Goal: Task Accomplishment & Management: Use online tool/utility

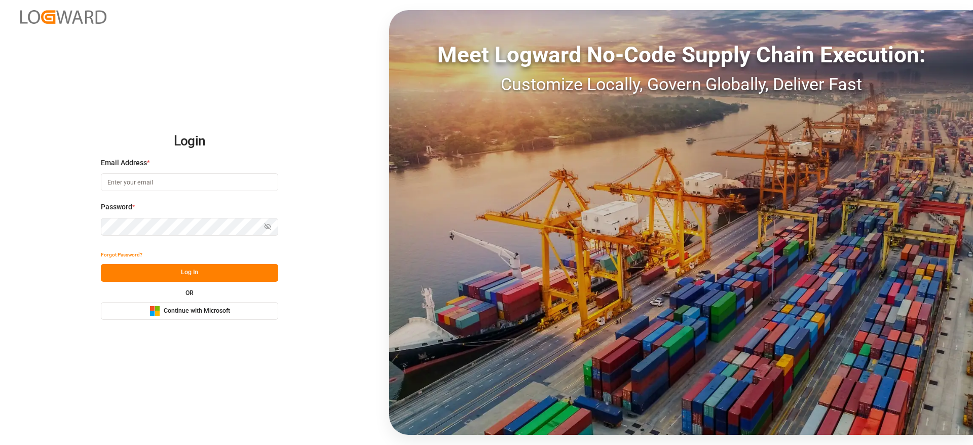
click at [235, 306] on button "Microsoft Logo Continue with Microsoft" at bounding box center [189, 311] width 177 height 18
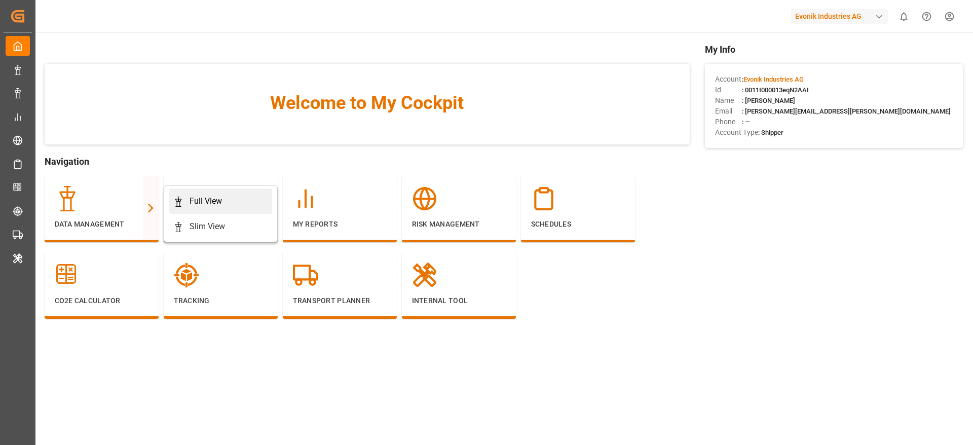
click at [199, 197] on div "Full View" at bounding box center [206, 201] width 32 height 12
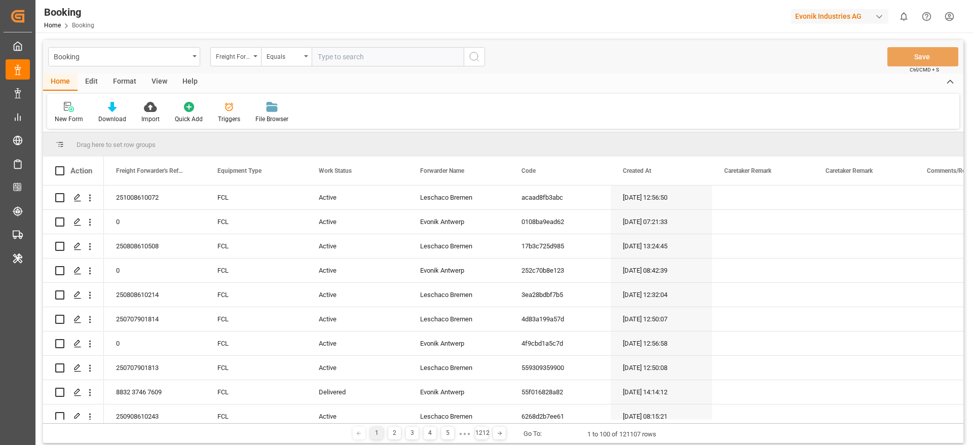
click at [121, 78] on div "Format" at bounding box center [124, 82] width 39 height 17
click at [798, 20] on div "Evonik Industries AG" at bounding box center [839, 16] width 97 height 15
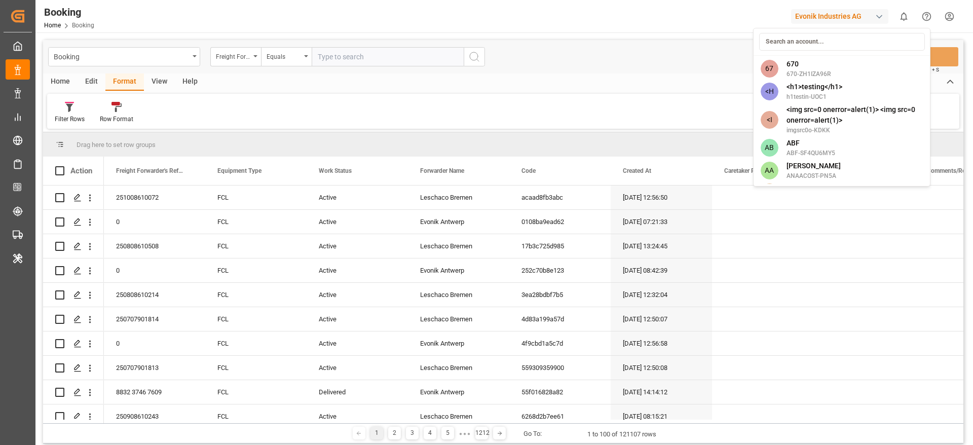
click at [791, 43] on input at bounding box center [843, 42] width 166 height 18
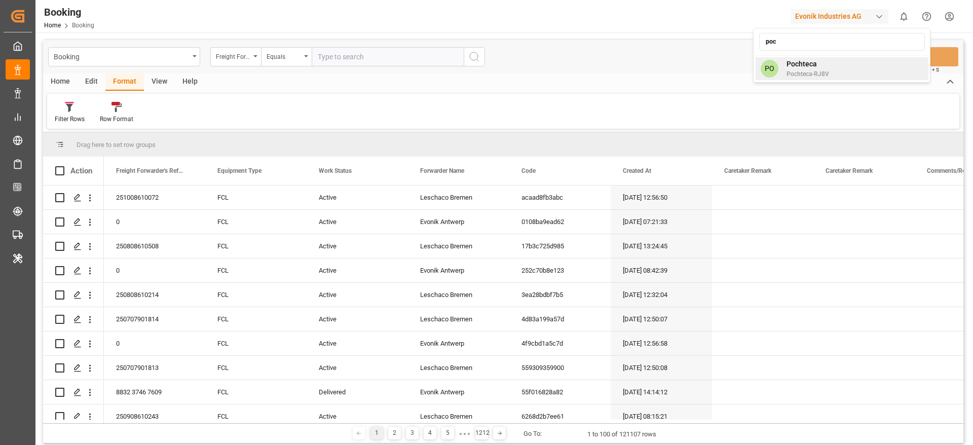
type input "poc"
click at [873, 69] on div "PO Pochteca Pochteca-RJ8V" at bounding box center [842, 68] width 173 height 23
